Goal: Task Accomplishment & Management: Use online tool/utility

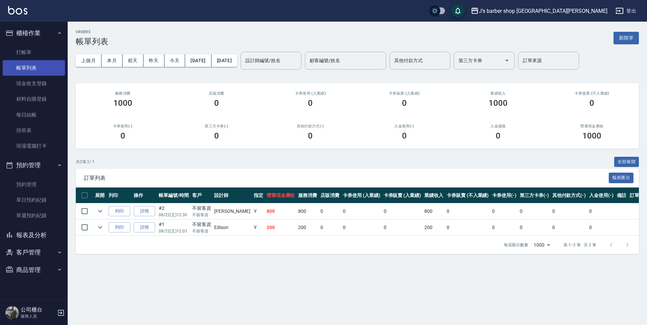
click at [33, 60] on link "帳單列表" at bounding box center [34, 68] width 62 height 16
click at [32, 59] on link "打帳單" at bounding box center [34, 53] width 62 height 16
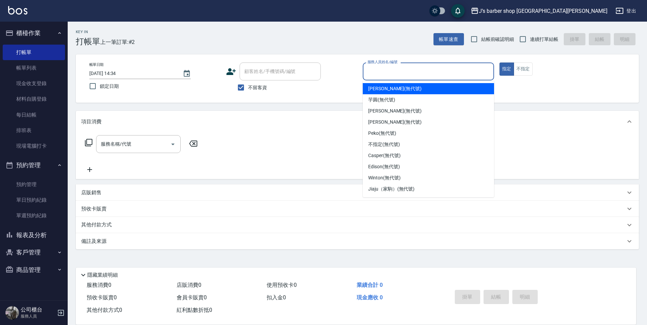
drag, startPoint x: 375, startPoint y: 76, endPoint x: 383, endPoint y: 75, distance: 8.2
click at [381, 76] on input "服務人員姓名/編號" at bounding box center [428, 72] width 125 height 12
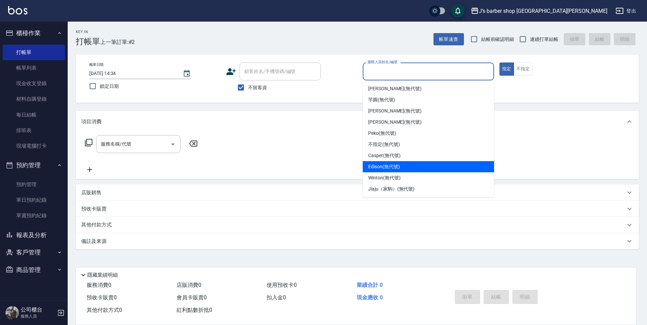
click at [393, 167] on span "Edison (無代號)" at bounding box center [383, 166] width 31 height 7
type input "Edison(無代號)"
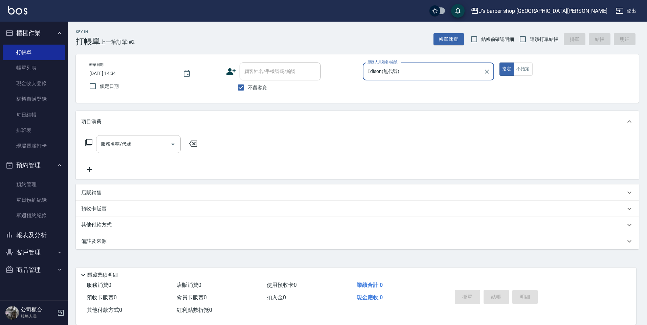
click at [153, 143] on input "服務名稱/代號" at bounding box center [133, 144] width 68 height 12
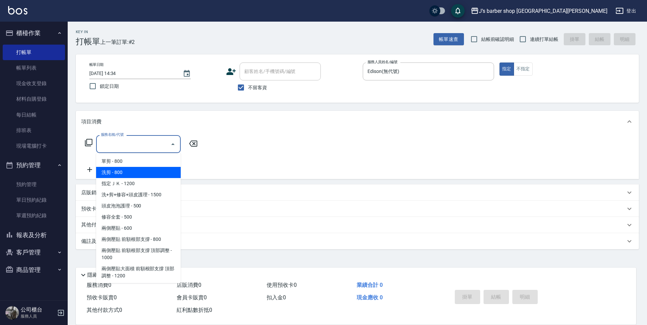
click at [146, 172] on span "洗剪 - 800" at bounding box center [138, 172] width 85 height 11
type input "洗剪(101)"
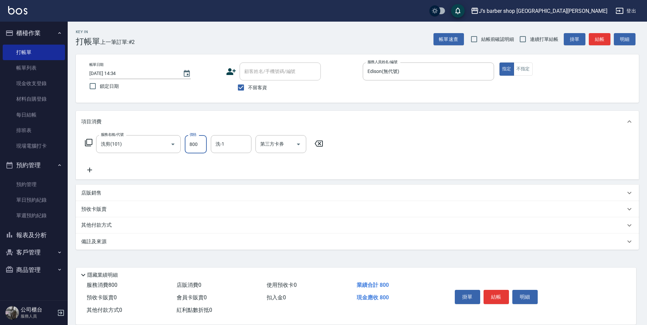
click at [189, 151] on input "800" at bounding box center [196, 144] width 22 height 18
type input "600"
click at [497, 292] on button "結帳" at bounding box center [495, 297] width 25 height 14
